Goal: Transaction & Acquisition: Book appointment/travel/reservation

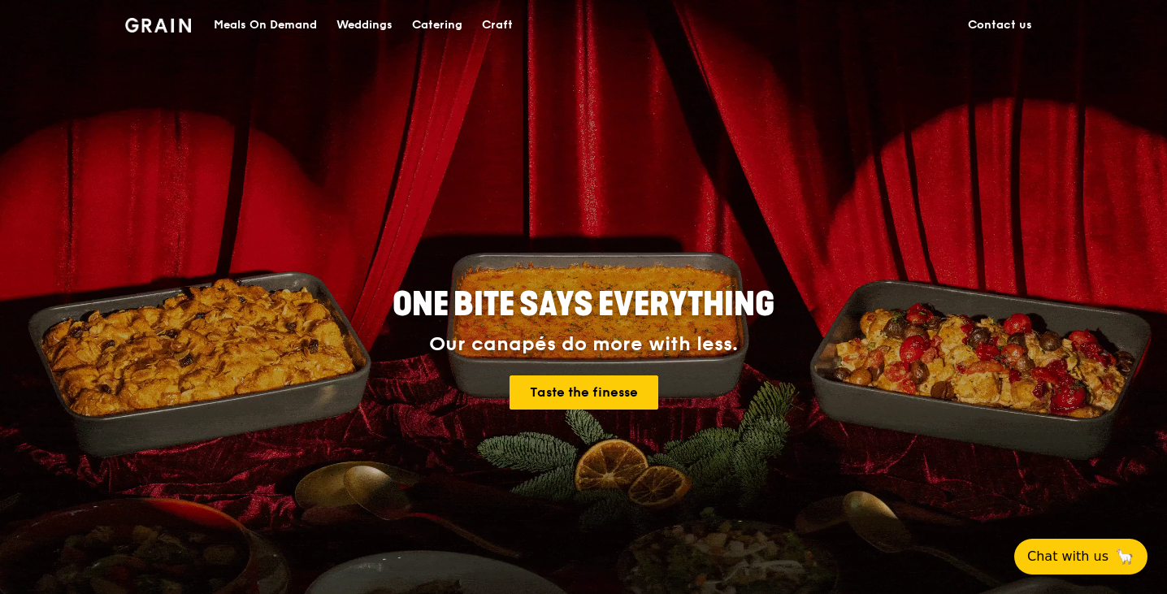
click at [414, 24] on div "Catering" at bounding box center [437, 25] width 50 height 49
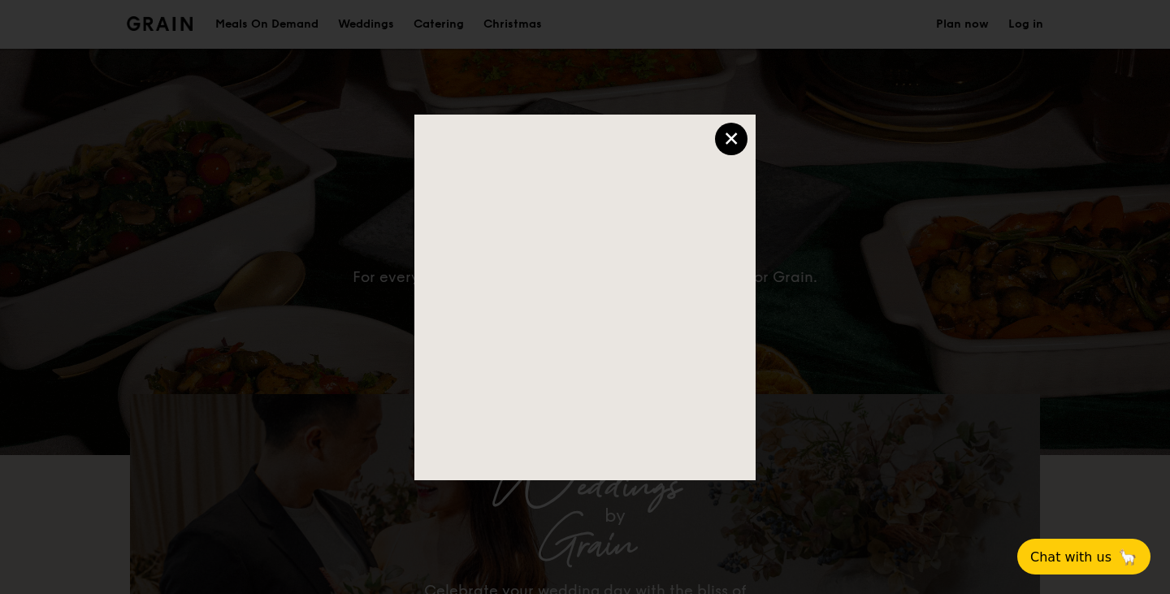
select select
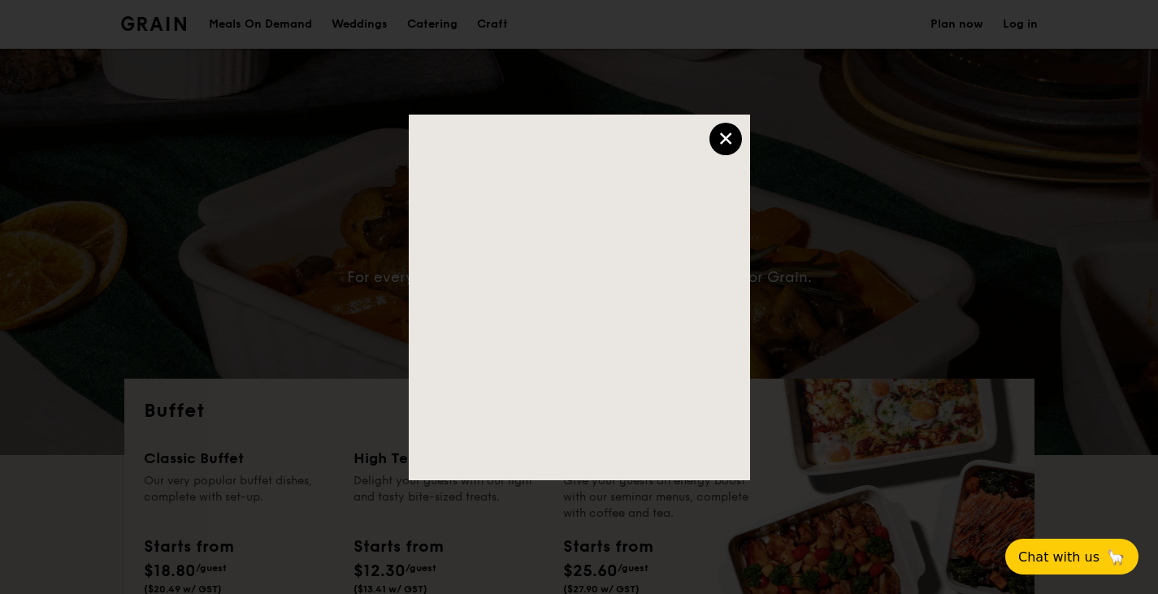
click at [720, 132] on div "×" at bounding box center [725, 139] width 33 height 33
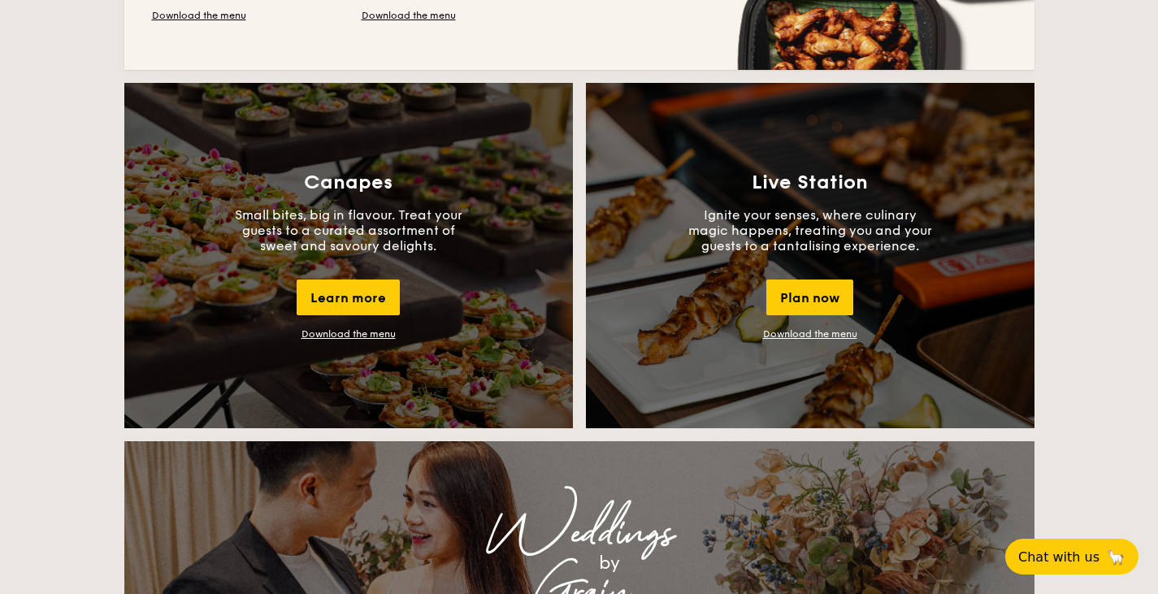
scroll to position [1463, 0]
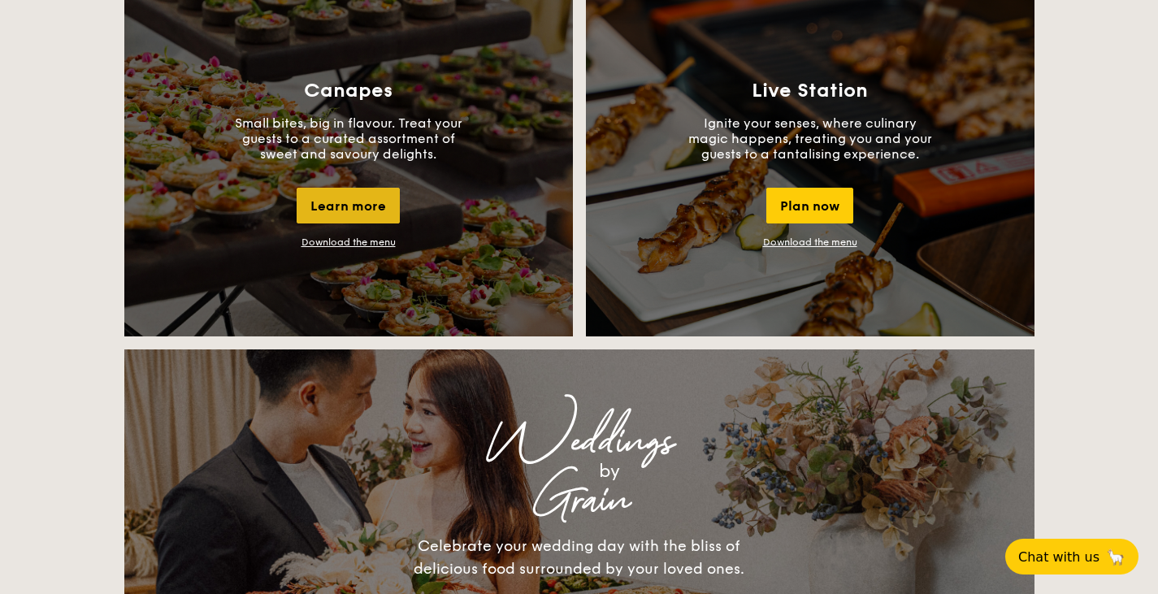
click at [370, 198] on div "Learn more" at bounding box center [348, 206] width 103 height 36
